Goal: Complete application form: Complete application form

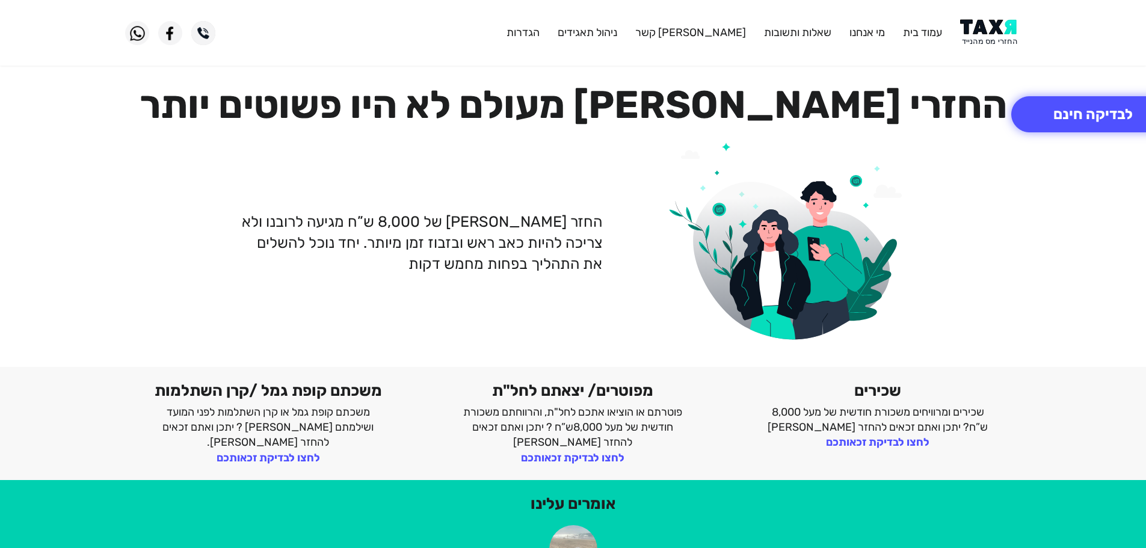
click at [1001, 37] on img at bounding box center [990, 32] width 61 height 27
click at [994, 30] on img at bounding box center [990, 32] width 61 height 27
click at [976, 30] on img at bounding box center [990, 32] width 61 height 27
click at [1102, 126] on button "לבדיקה חינם" at bounding box center [1093, 114] width 164 height 36
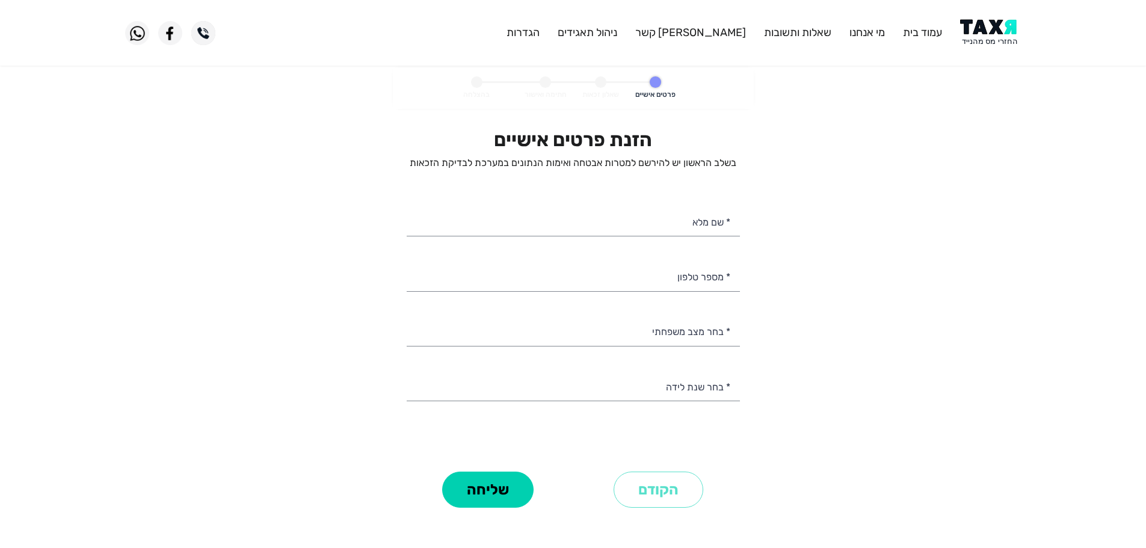
select select
click at [690, 277] on input "* מספר טלפון" at bounding box center [573, 275] width 333 height 31
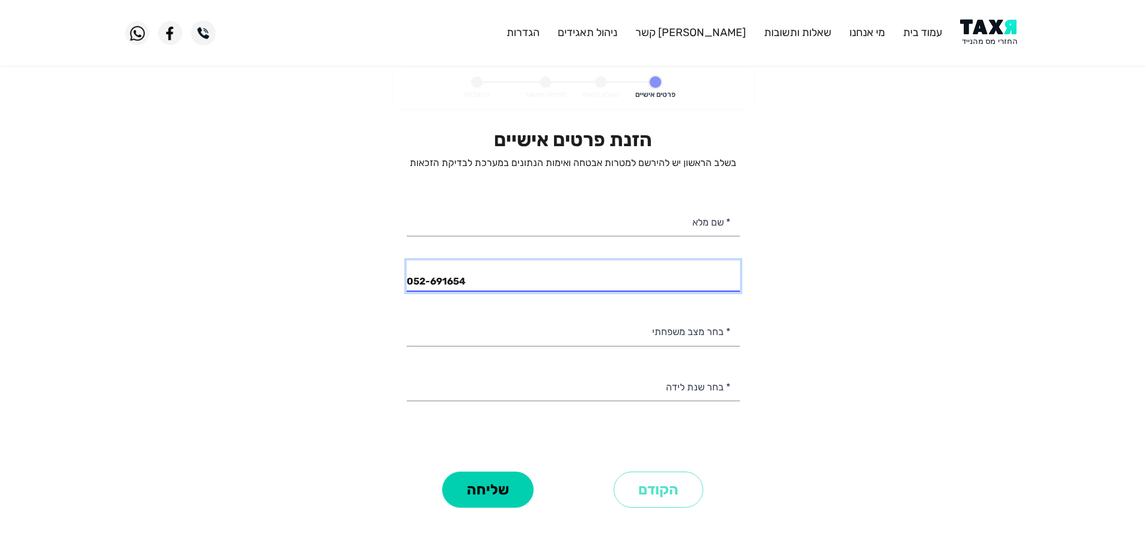
type input "052-6916545"
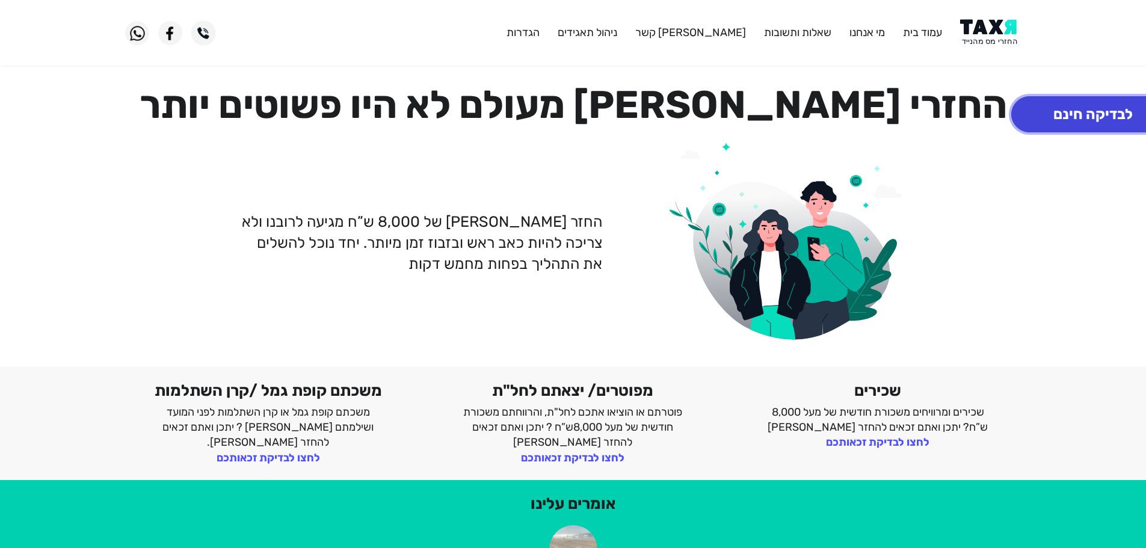
click at [1099, 108] on button "לבדיקה חינם" at bounding box center [1093, 114] width 164 height 36
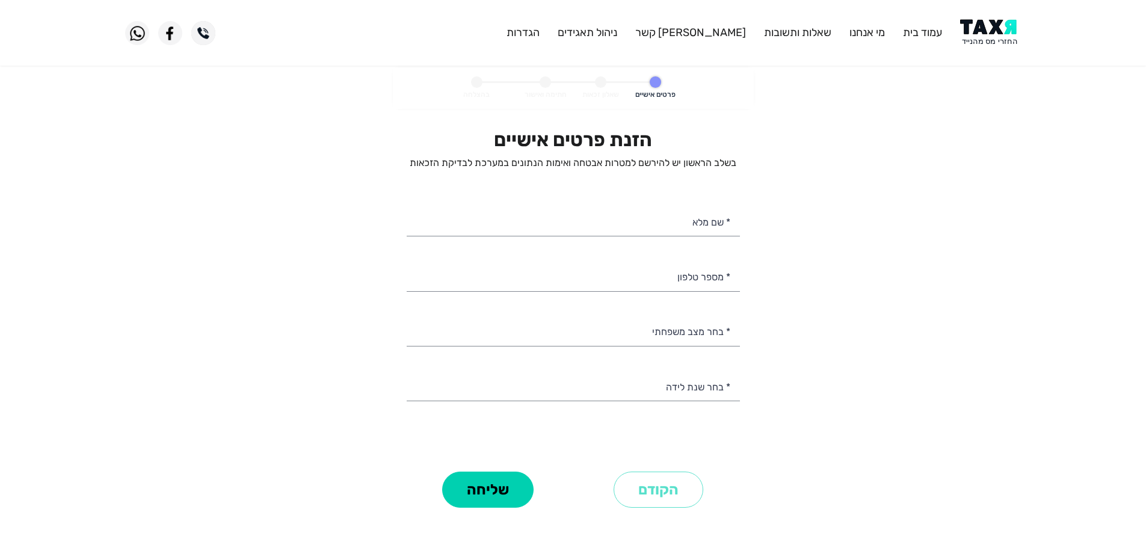
select select
click at [691, 281] on input "* מספר טלפון" at bounding box center [573, 275] width 333 height 31
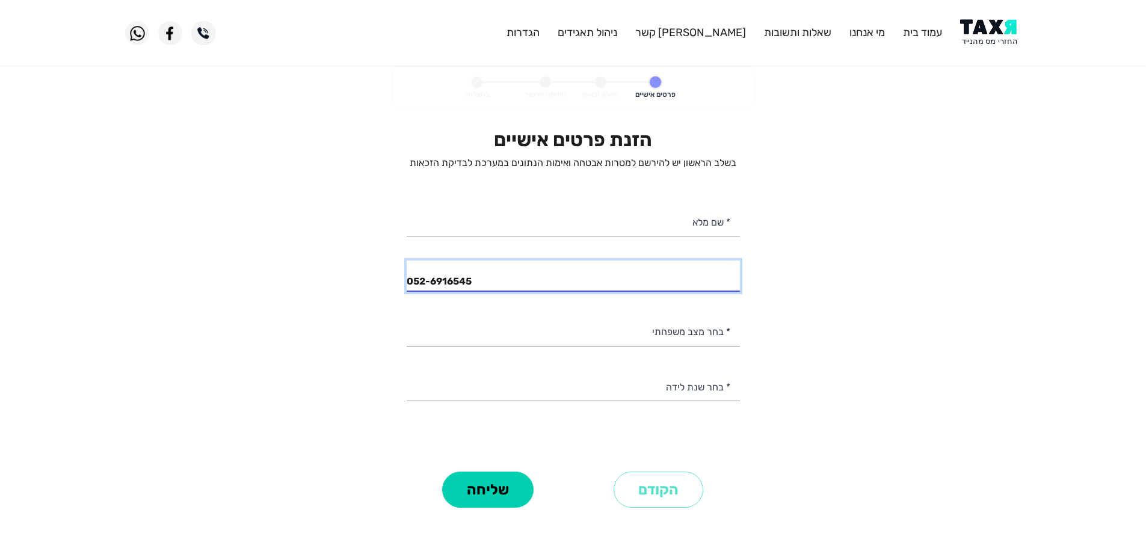
type input "052-6916545"
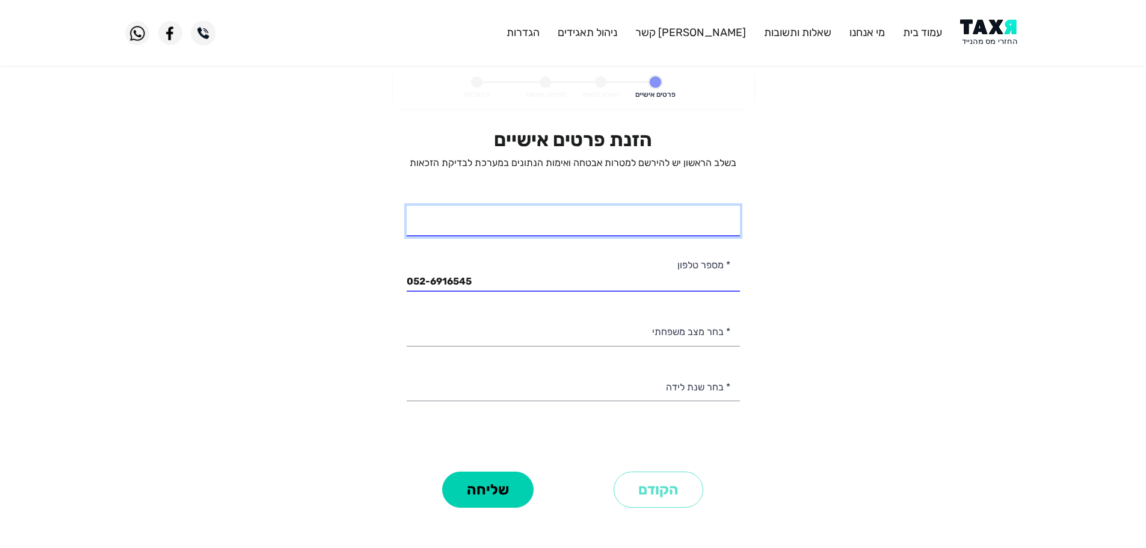
click at [641, 224] on input "* שם מלא" at bounding box center [573, 221] width 333 height 31
type input "אייל ברוך"
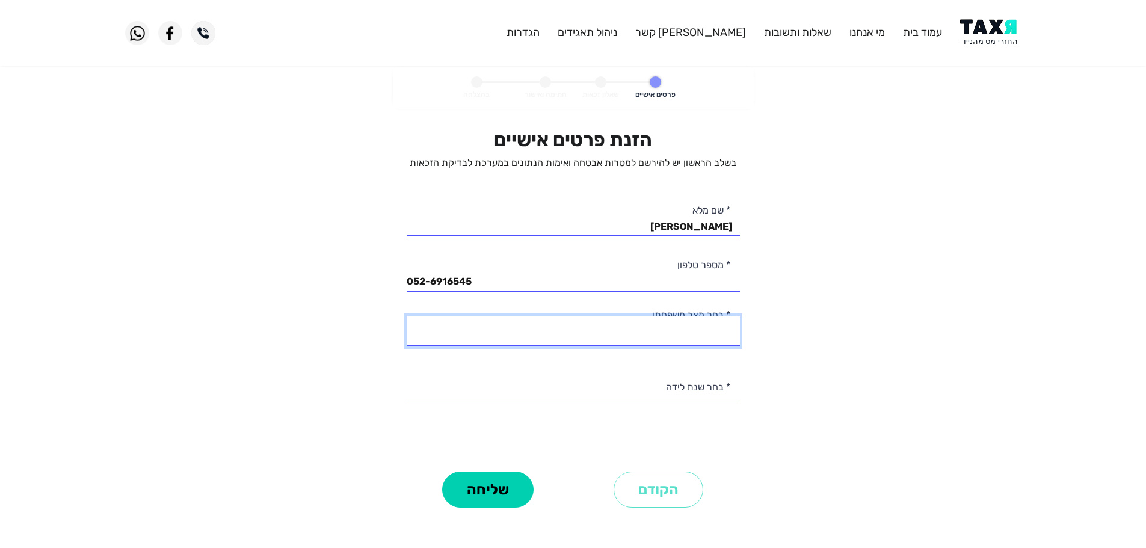
click at [701, 330] on select "רווק/ה נשוי/אה גרוש/ה אלמן/נה" at bounding box center [573, 331] width 333 height 31
select select "2: Married"
click at [407, 316] on select "רווק/ה נשוי/אה גרוש/ה אלמן/נה" at bounding box center [573, 331] width 333 height 31
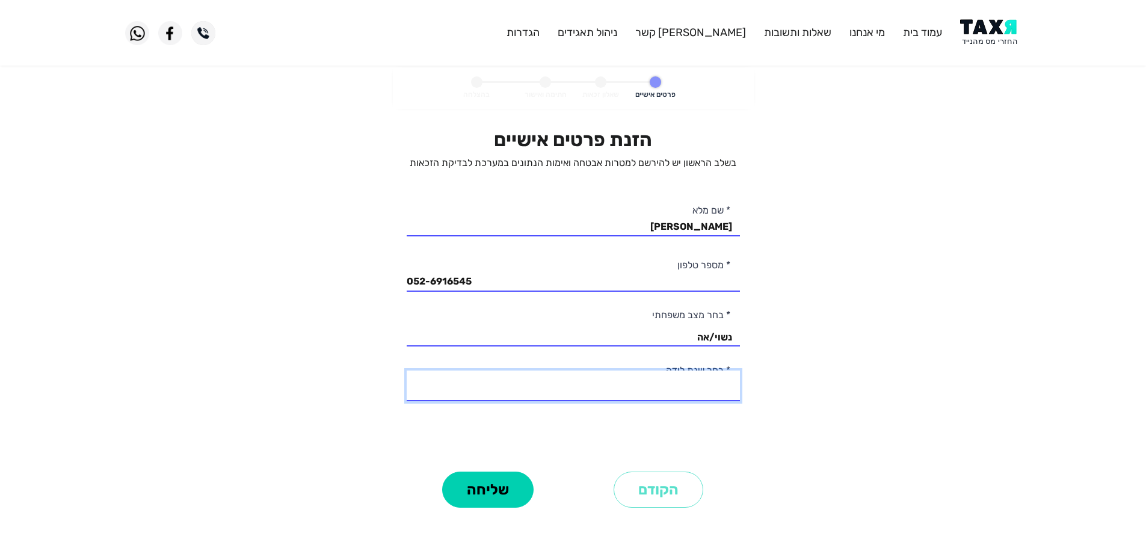
click at [706, 386] on select "2003 2002 2001 2000 1999 1998 1997 1996 1995 1994 1993 1992 1991 1990 1989 1988…" at bounding box center [573, 385] width 333 height 31
select select "32: 1972"
click at [407, 370] on select "2003 2002 2001 2000 1999 1998 1997 1996 1995 1994 1993 1992 1991 1990 1989 1988…" at bounding box center [573, 385] width 333 height 31
click at [481, 495] on button "שליחה" at bounding box center [487, 490] width 91 height 36
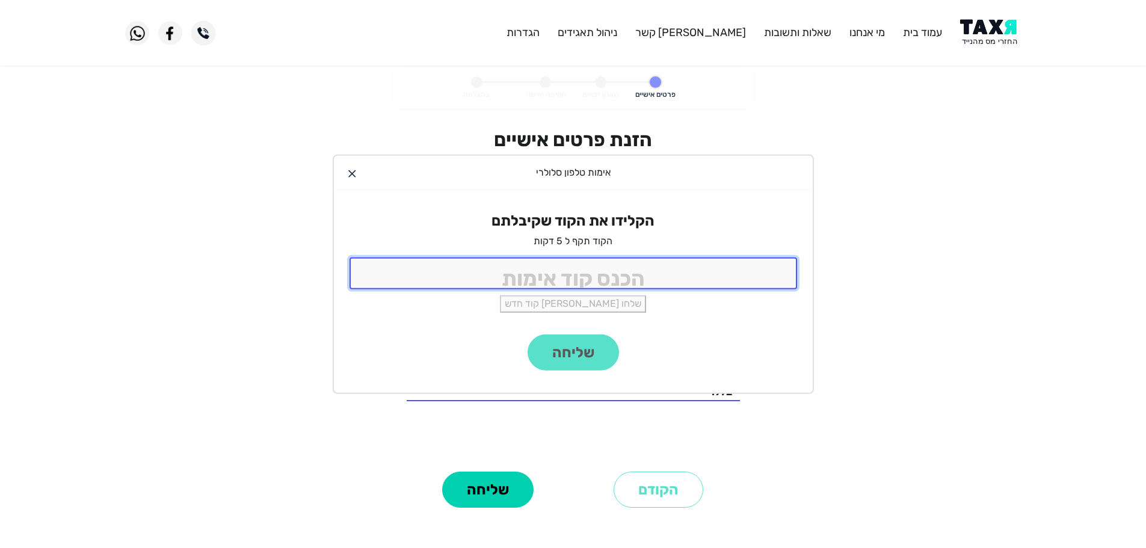
click at [642, 268] on input "tel" at bounding box center [572, 273] width 447 height 32
type input "9988"
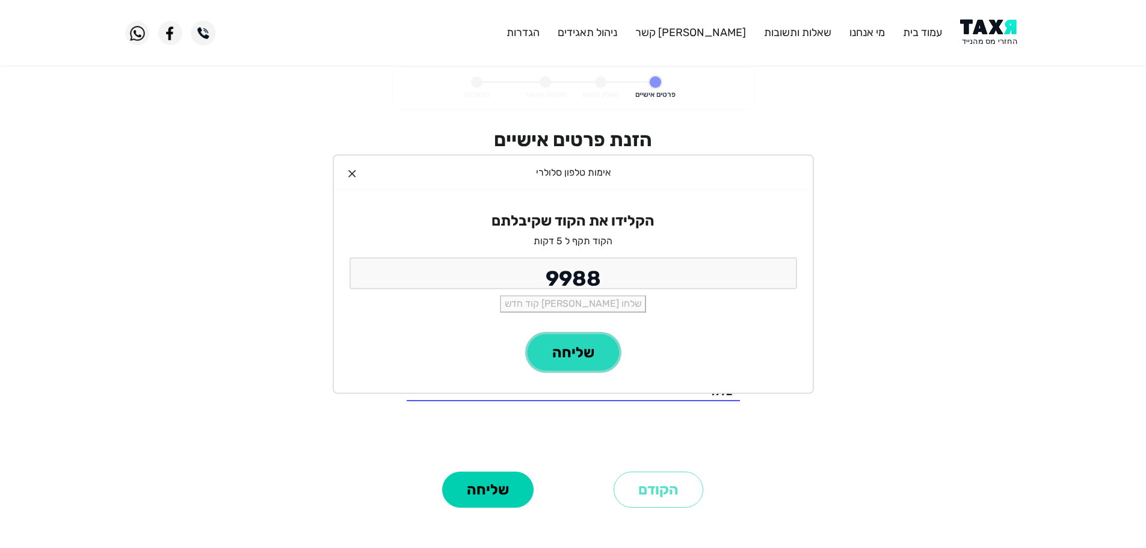
click at [594, 348] on button "שליחה" at bounding box center [572, 352] width 91 height 36
